Goal: Check status: Check status

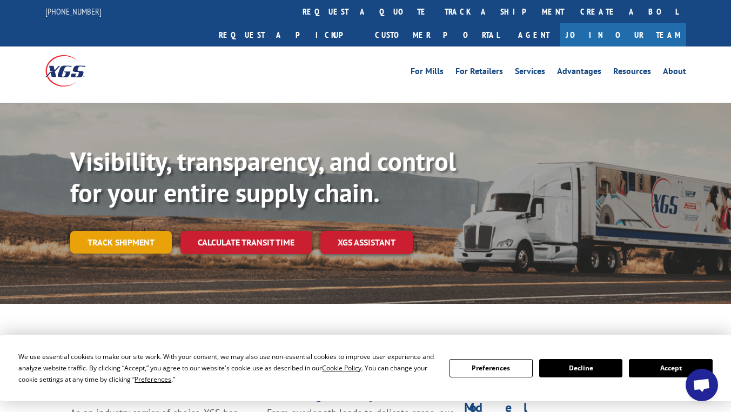
click at [139, 231] on link "Track shipment" at bounding box center [121, 242] width 102 height 23
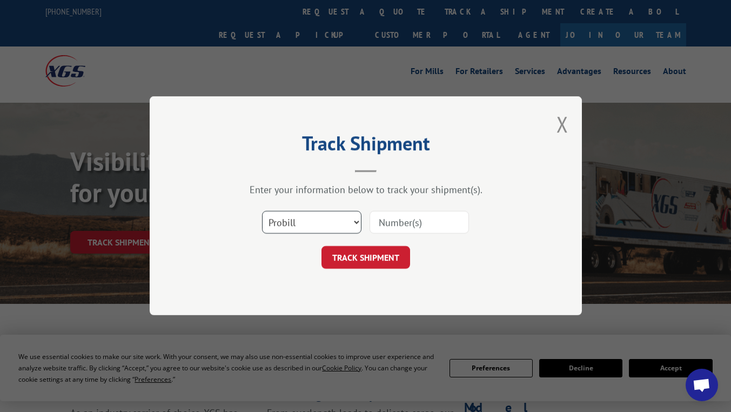
click at [332, 218] on select "Select category... Probill BOL PO" at bounding box center [311, 222] width 99 height 23
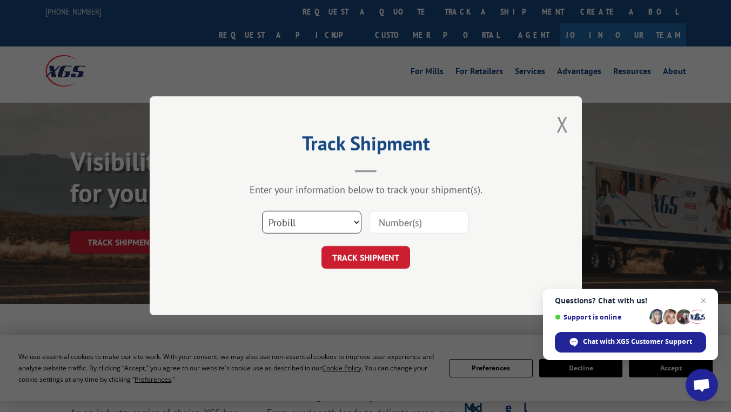
select select "bol"
click at [262, 211] on select "Select category... Probill BOL PO" at bounding box center [311, 222] width 99 height 23
click at [388, 217] on input at bounding box center [418, 222] width 99 height 23
drag, startPoint x: 388, startPoint y: 217, endPoint x: 417, endPoint y: 124, distance: 98.0
click at [417, 124] on div "Track Shipment Enter your information below to track your shipment(s). Select c…" at bounding box center [366, 205] width 432 height 219
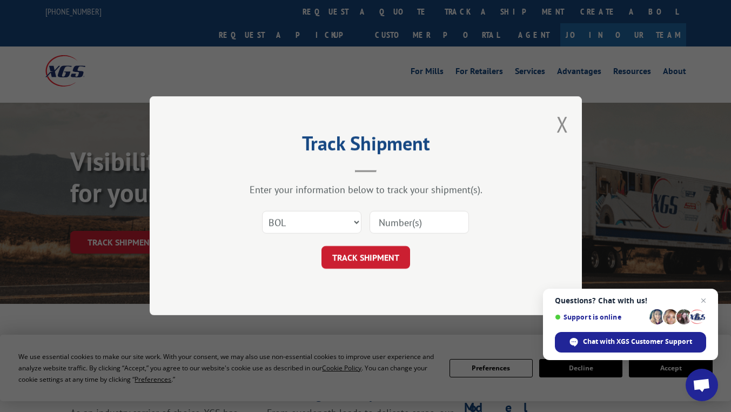
paste input "7089325"
type input "7089325"
click at [379, 257] on button "TRACK SHIPMENT" at bounding box center [365, 257] width 89 height 23
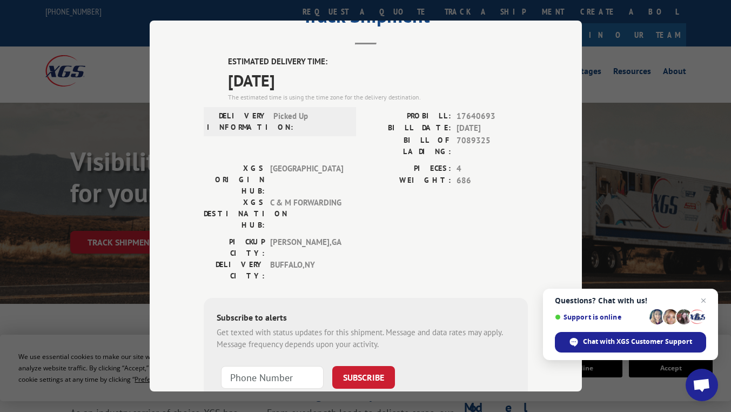
scroll to position [53, 0]
